Goal: Check status: Check status

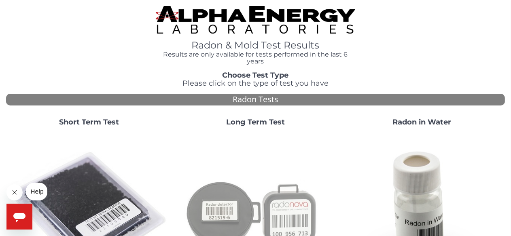
scroll to position [81, 0]
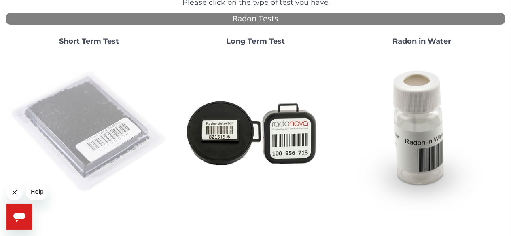
click at [85, 135] on img at bounding box center [89, 132] width 160 height 160
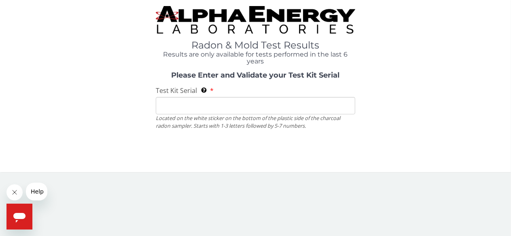
scroll to position [0, 0]
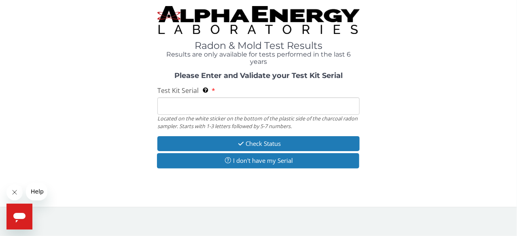
click at [180, 108] on input "Test Kit Serial Located on the white sticker on the bottom of the plastic side …" at bounding box center [258, 106] width 202 height 17
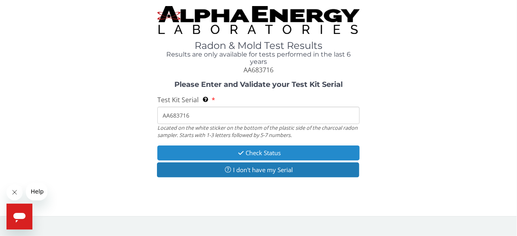
type input "AA683716"
click at [222, 155] on button "Check Status" at bounding box center [258, 153] width 202 height 15
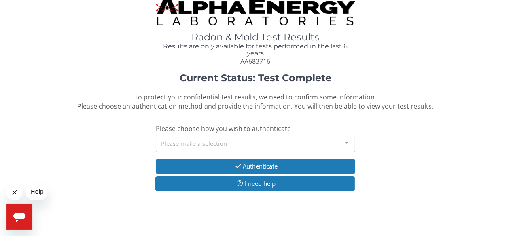
scroll to position [16, 0]
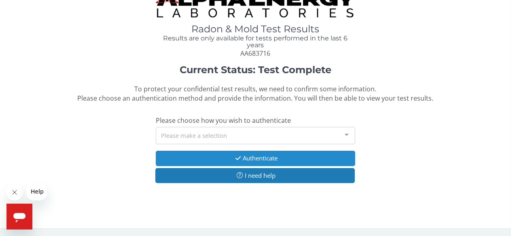
click at [308, 157] on button "Authenticate" at bounding box center [256, 158] width 200 height 15
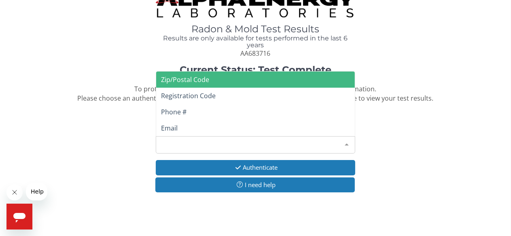
click at [348, 144] on div at bounding box center [347, 144] width 16 height 15
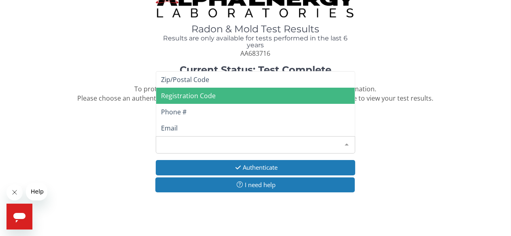
click at [258, 98] on span "Registration Code" at bounding box center [255, 96] width 199 height 16
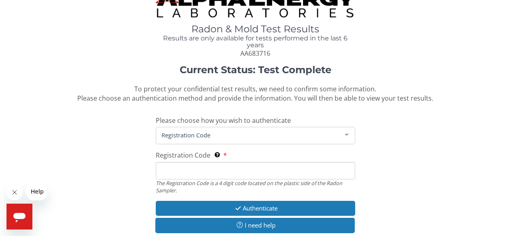
click at [178, 170] on input "Registration Code The Registration Code is a 4 digit code located on the plasti…" at bounding box center [256, 170] width 200 height 17
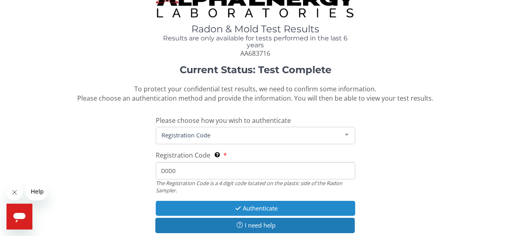
type input "D0D0"
click at [308, 204] on button "Authenticate" at bounding box center [256, 208] width 200 height 15
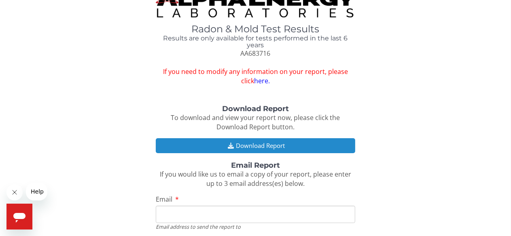
click at [272, 146] on button "Download Report" at bounding box center [256, 145] width 200 height 15
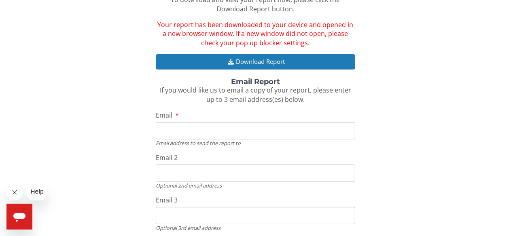
scroll to position [178, 0]
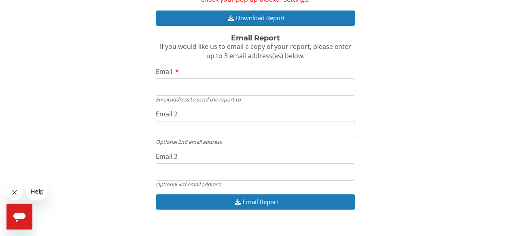
click at [178, 86] on input "Email" at bounding box center [256, 87] width 200 height 17
type input "berge@bresnan.net"
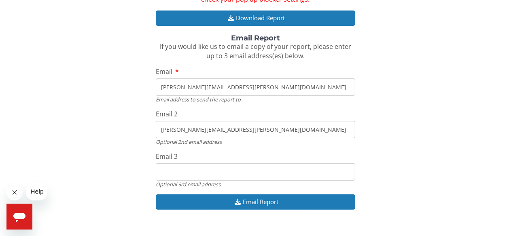
type input "berge@bresnan.net"
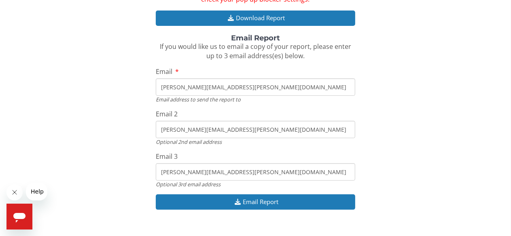
drag, startPoint x: 221, startPoint y: 173, endPoint x: 93, endPoint y: 171, distance: 127.5
click at [110, 171] on div "Download Report To download and view your report now, please click the Download…" at bounding box center [255, 80] width 499 height 275
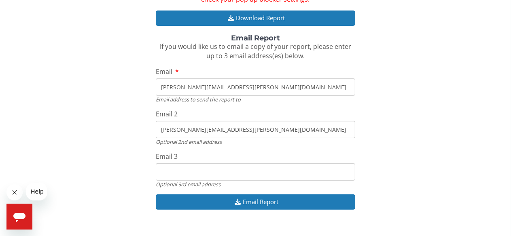
drag, startPoint x: 216, startPoint y: 130, endPoint x: 104, endPoint y: 110, distance: 113.9
click at [216, 130] on input "berge@bresnan.net" at bounding box center [256, 129] width 200 height 17
drag, startPoint x: 104, startPoint y: 110, endPoint x: 51, endPoint y: 113, distance: 52.3
click at [52, 106] on div "Download Report To download and view your report now, please click the Download…" at bounding box center [255, 80] width 499 height 275
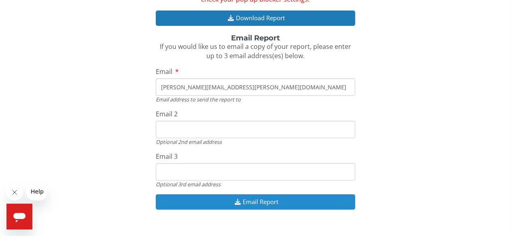
click at [270, 202] on button "Email Report" at bounding box center [256, 202] width 200 height 15
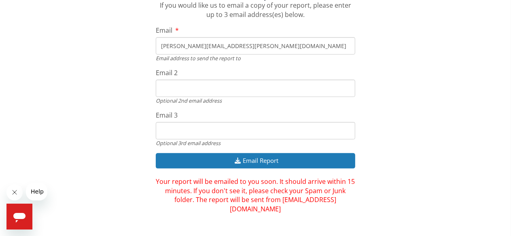
scroll to position [220, 0]
